Goal: Task Accomplishment & Management: Manage account settings

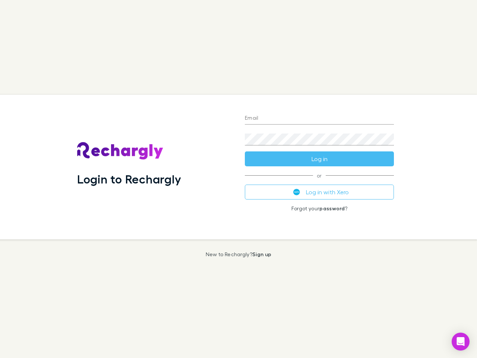
click at [239, 179] on div "Login to Rechargly" at bounding box center [155, 167] width 168 height 145
click at [320, 119] on input "Email" at bounding box center [319, 119] width 149 height 12
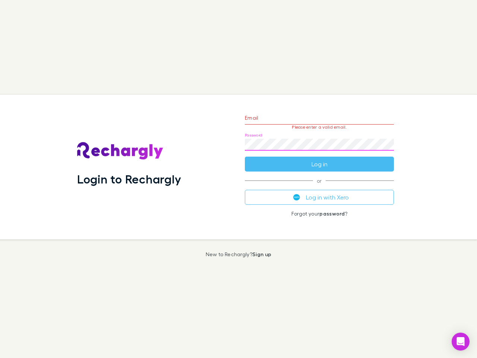
click at [320, 159] on form "Email Please enter a valid email. Password Log in" at bounding box center [319, 139] width 149 height 65
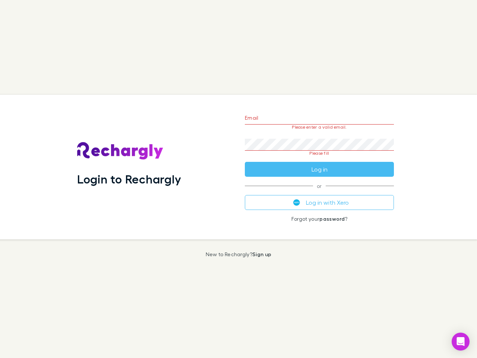
click at [320, 192] on div "Email Please enter a valid email. Password Please fill Log in or Log in with Xe…" at bounding box center [319, 167] width 161 height 145
click at [461, 342] on icon "Open Intercom Messenger" at bounding box center [461, 341] width 8 height 9
